Goal: Check status: Check status

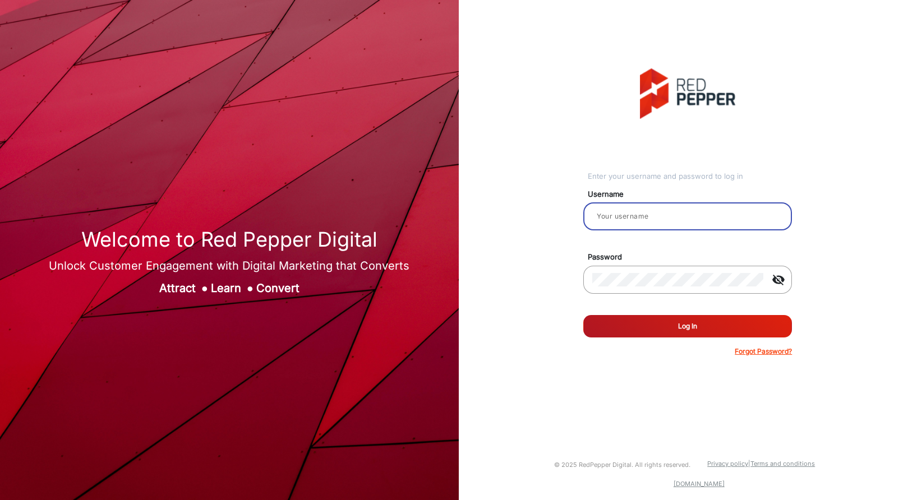
click at [620, 220] on input "email" at bounding box center [687, 216] width 191 height 13
type input "Hamish"
click at [663, 327] on button "Log In" at bounding box center [687, 326] width 209 height 22
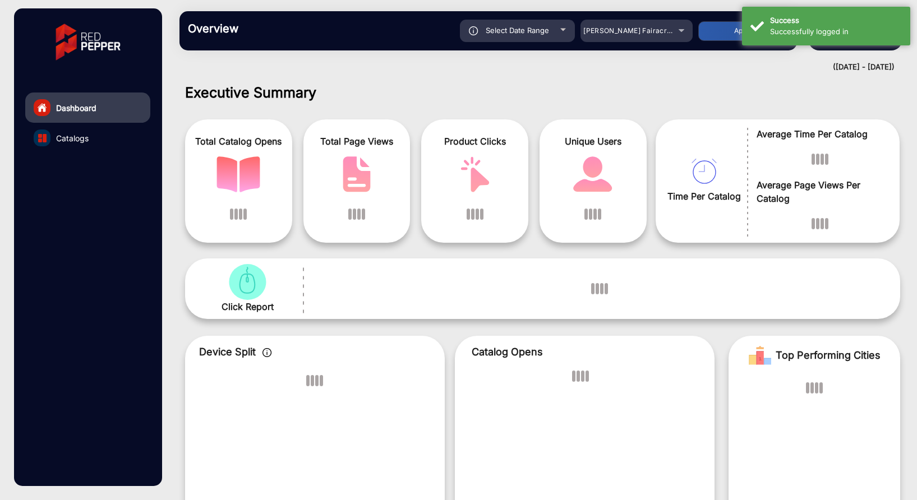
scroll to position [8, 0]
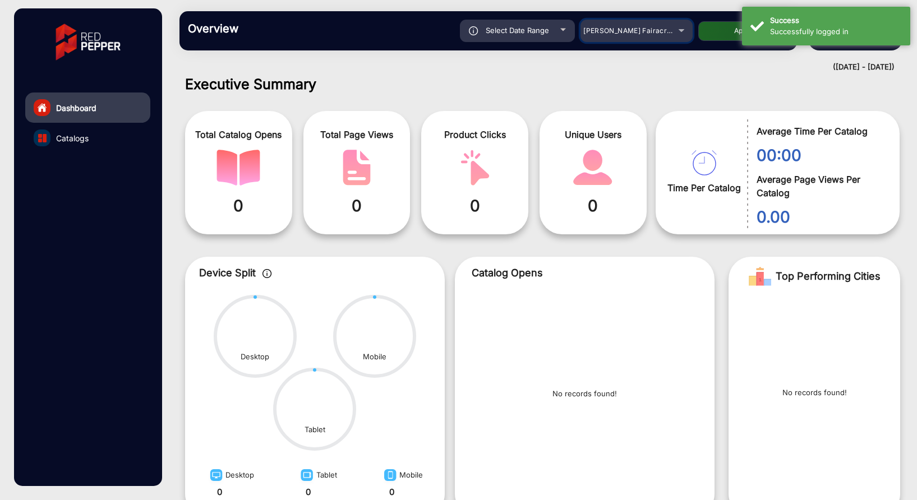
click at [608, 34] on span "[PERSON_NAME] Fairacre Farms" at bounding box center [638, 30] width 111 height 8
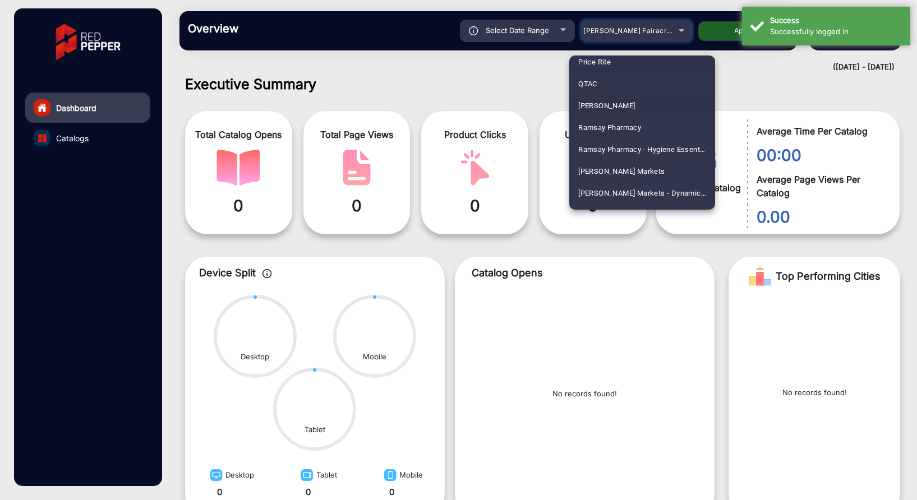
scroll to position [2618, 0]
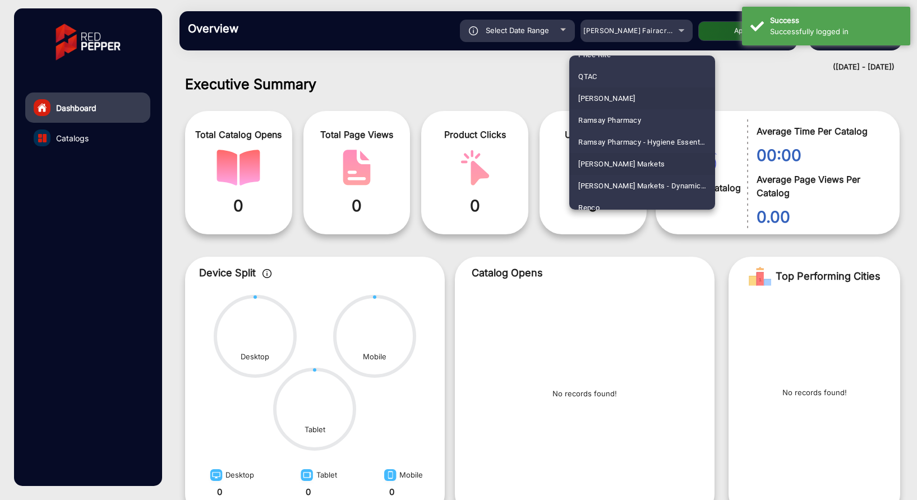
click at [607, 165] on span "[PERSON_NAME] Markets" at bounding box center [621, 164] width 87 height 22
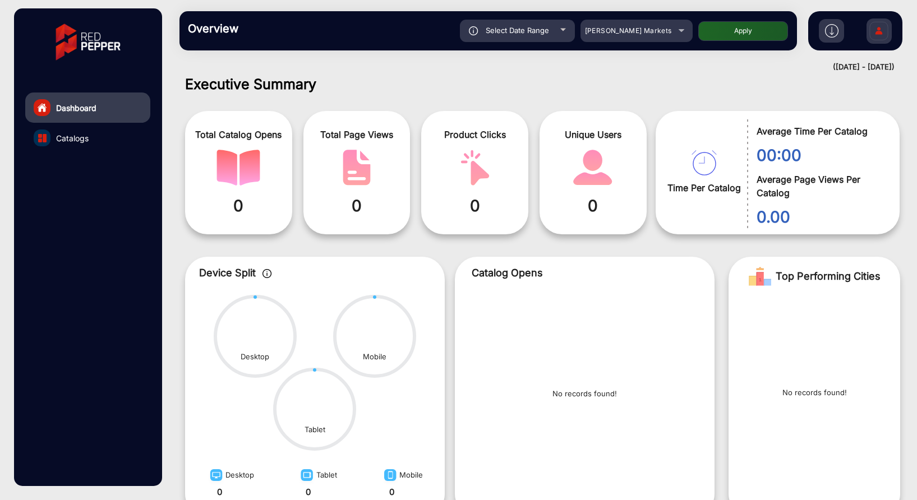
click at [721, 38] on button "Apply" at bounding box center [743, 31] width 90 height 20
type input "[DATE]"
